Goal: Transaction & Acquisition: Purchase product/service

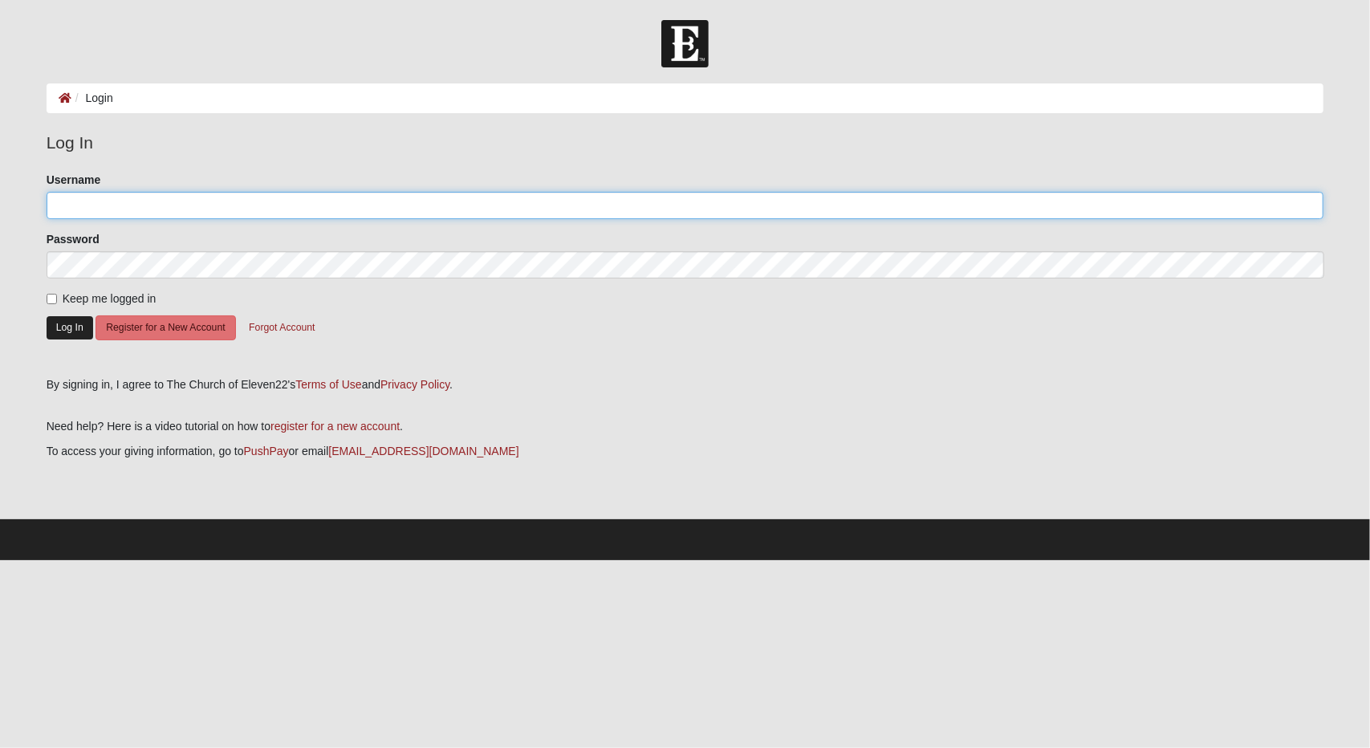
type input "clampton23"
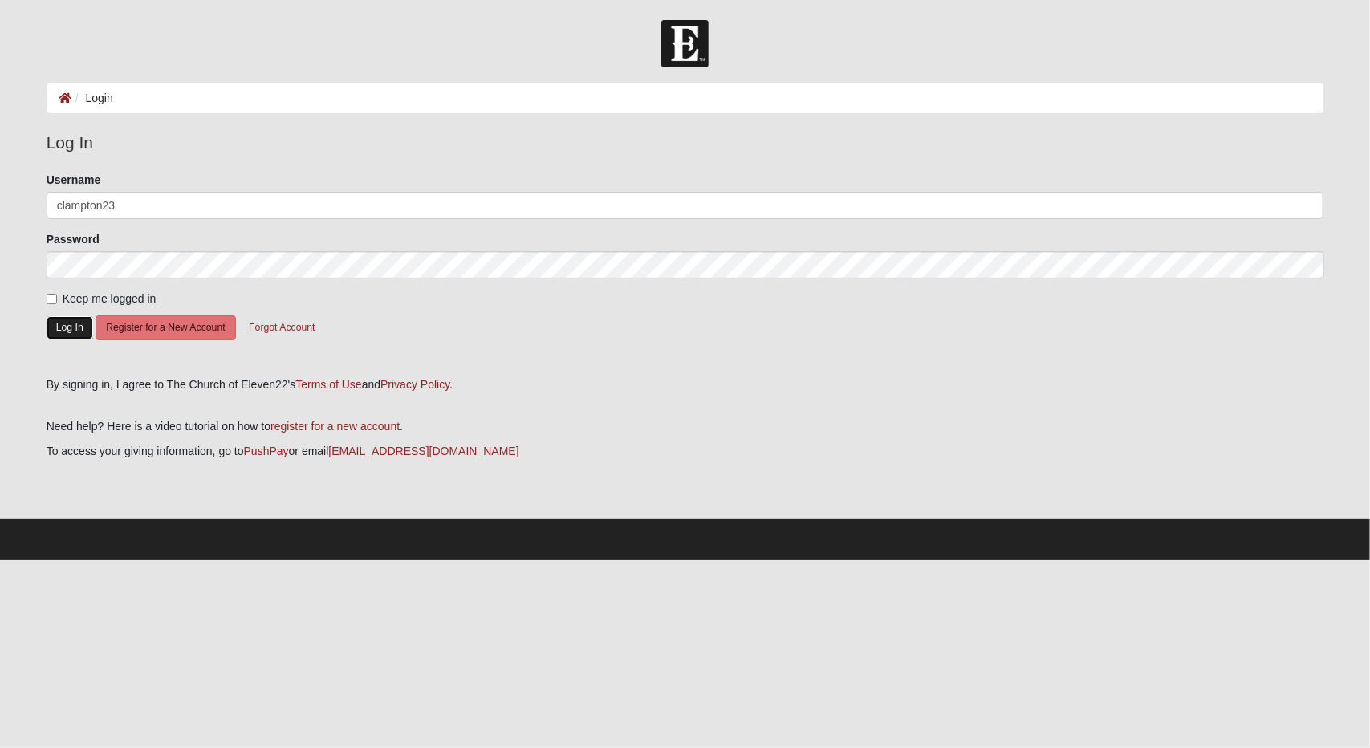
click at [81, 335] on button "Log In" at bounding box center [70, 327] width 47 height 23
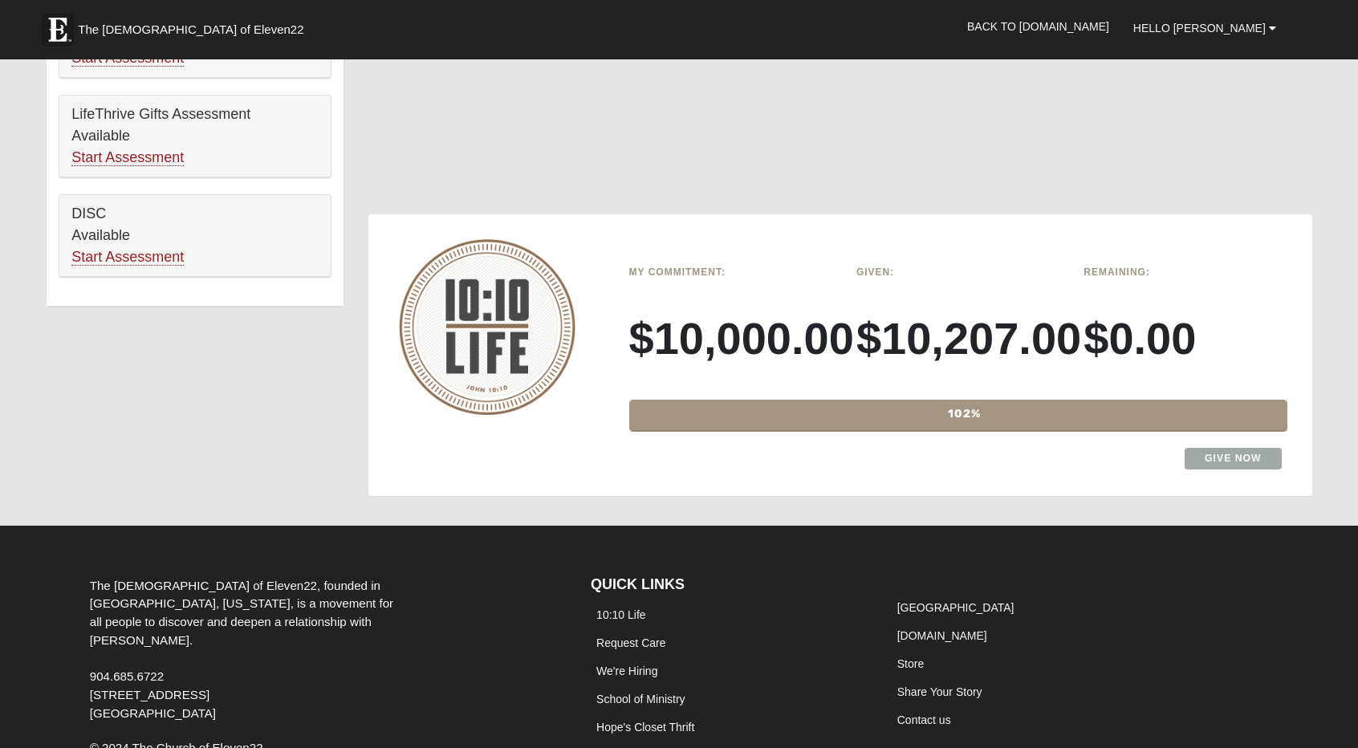
scroll to position [1023, 0]
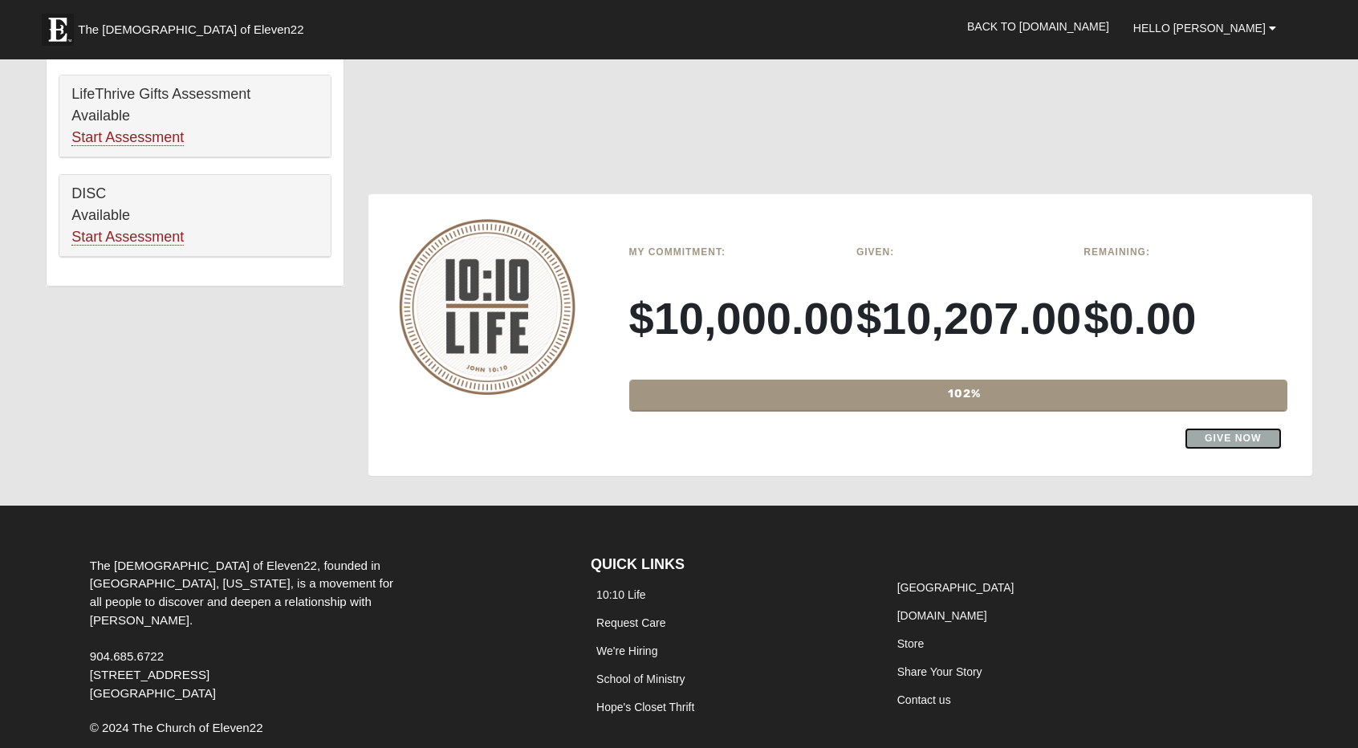
click at [1241, 436] on link "Give Now" at bounding box center [1233, 439] width 97 height 22
